Goal: Transaction & Acquisition: Subscribe to service/newsletter

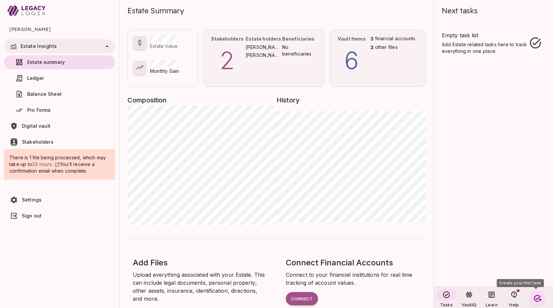
click at [32, 213] on span "Sign out" at bounding box center [32, 216] width 20 height 6
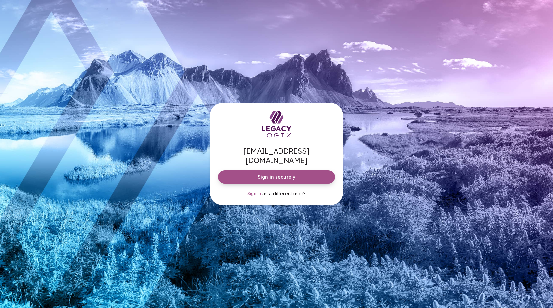
click at [266, 173] on span "Sign in securely" at bounding box center [277, 176] width 38 height 7
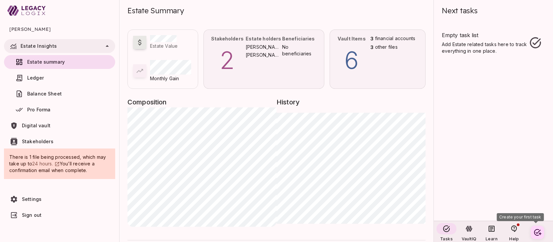
click at [30, 213] on span "Sign out" at bounding box center [32, 216] width 20 height 6
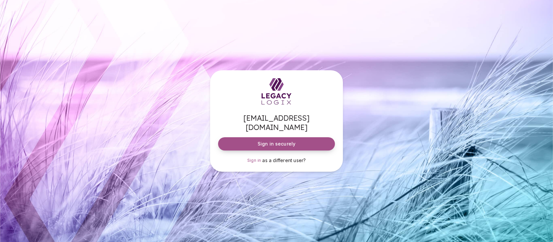
click at [271, 141] on span "Sign in securely" at bounding box center [277, 144] width 38 height 7
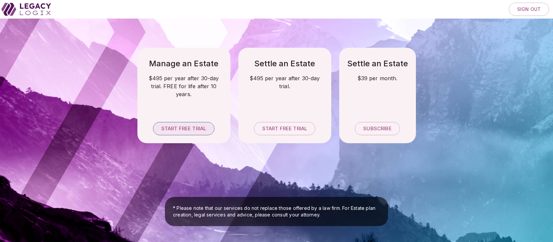
click at [181, 127] on span "Start free trial" at bounding box center [183, 129] width 45 height 6
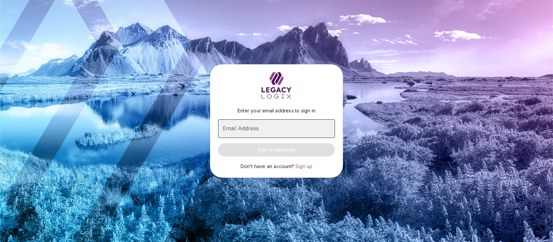
click at [263, 124] on input "Email Address" at bounding box center [276, 129] width 117 height 19
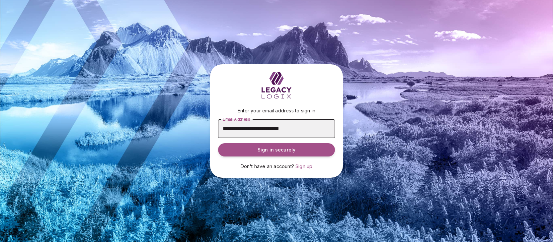
type input "**********"
click button "Sign in securely" at bounding box center [276, 149] width 117 height 13
